Goal: Information Seeking & Learning: Learn about a topic

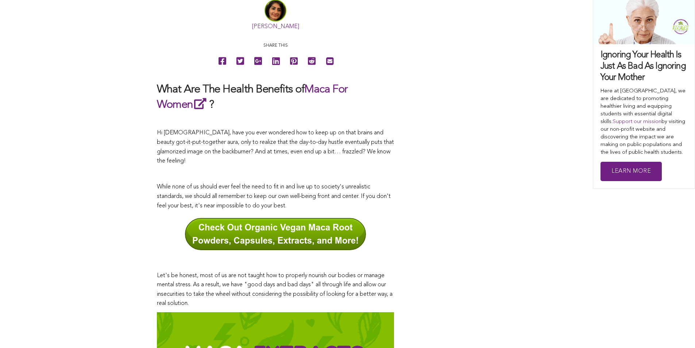
scroll to position [363, 0]
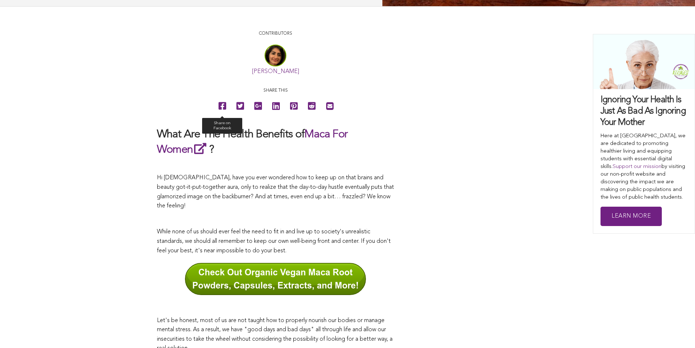
click at [218, 114] on icon at bounding box center [222, 106] width 8 height 16
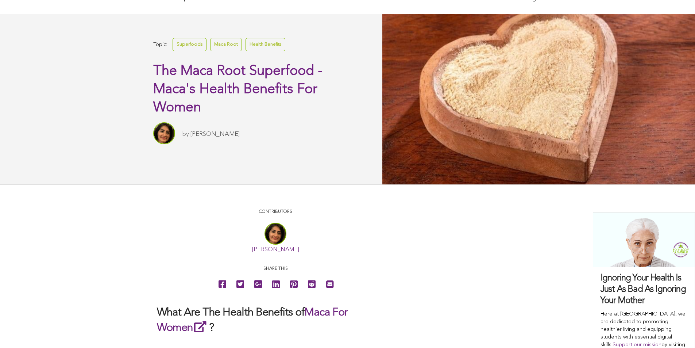
scroll to position [148, 0]
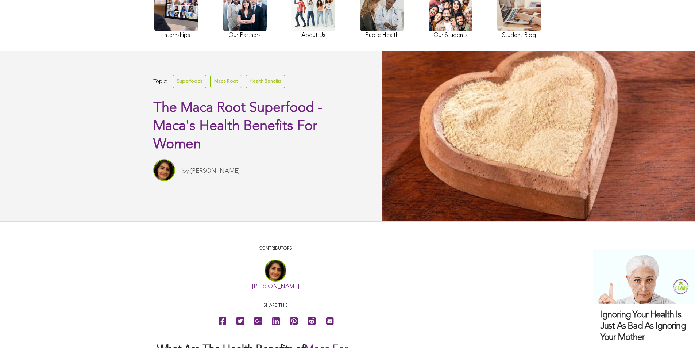
click at [245, 88] on link "Health Benefits" at bounding box center [265, 81] width 40 height 13
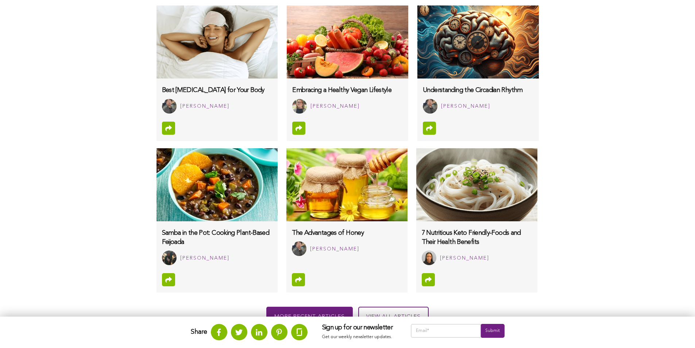
scroll to position [681, 0]
